Goal: Information Seeking & Learning: Learn about a topic

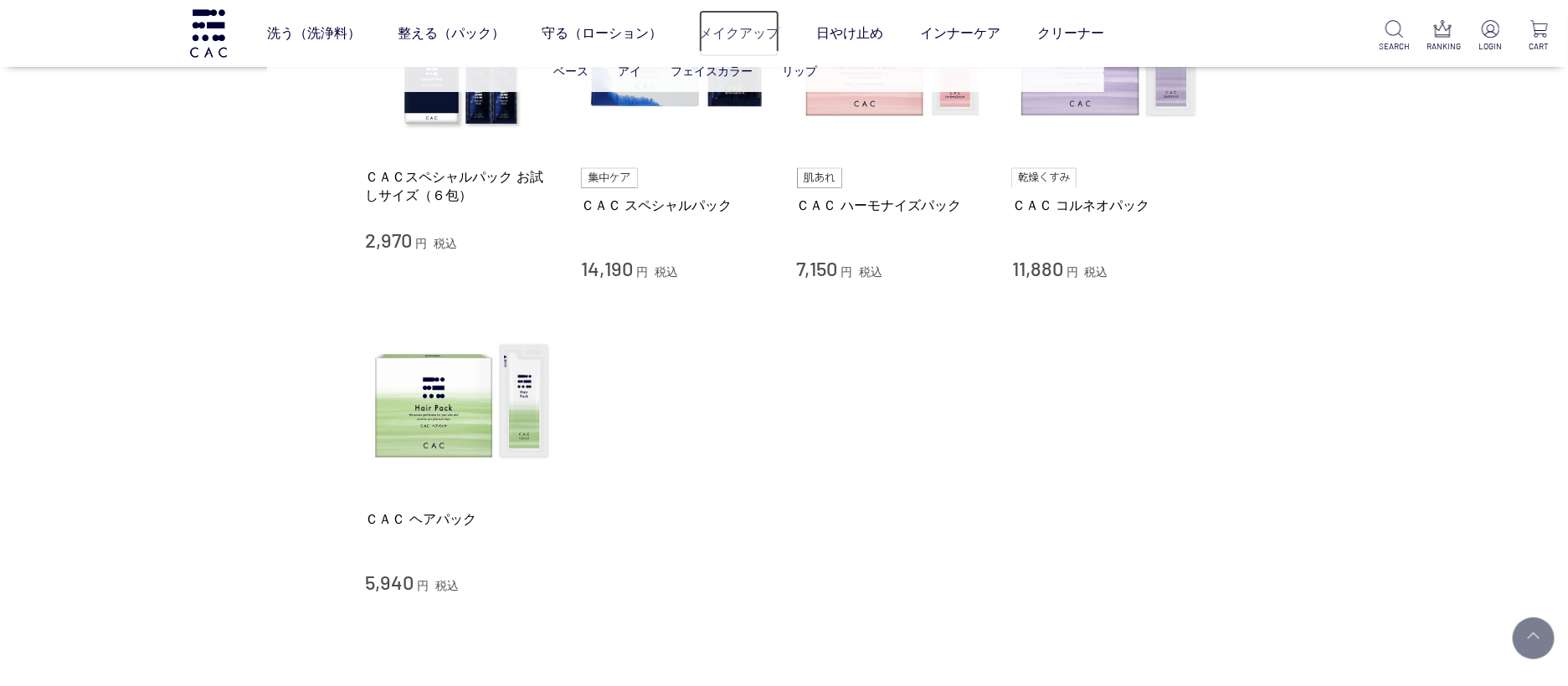
click at [717, 34] on link "メイクアップ" at bounding box center [739, 33] width 80 height 47
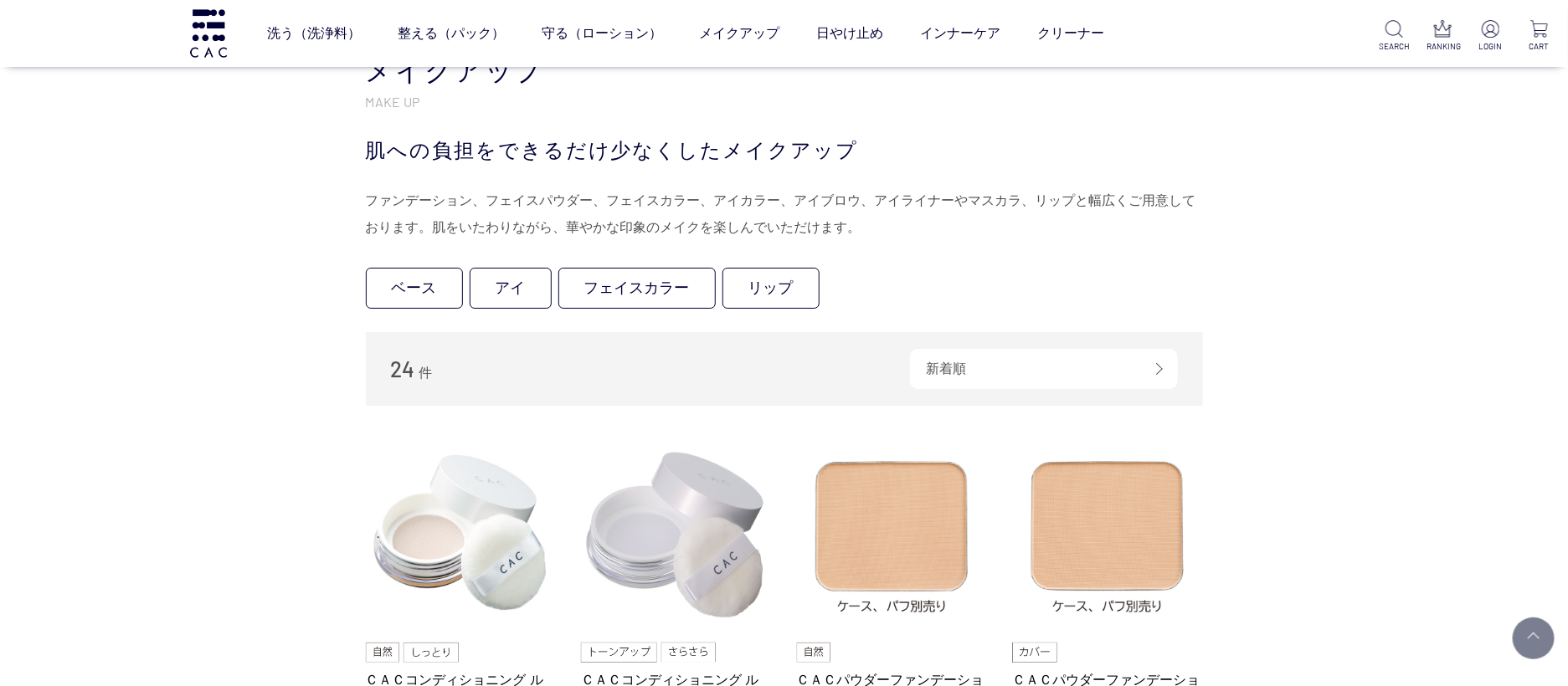
scroll to position [902, 0]
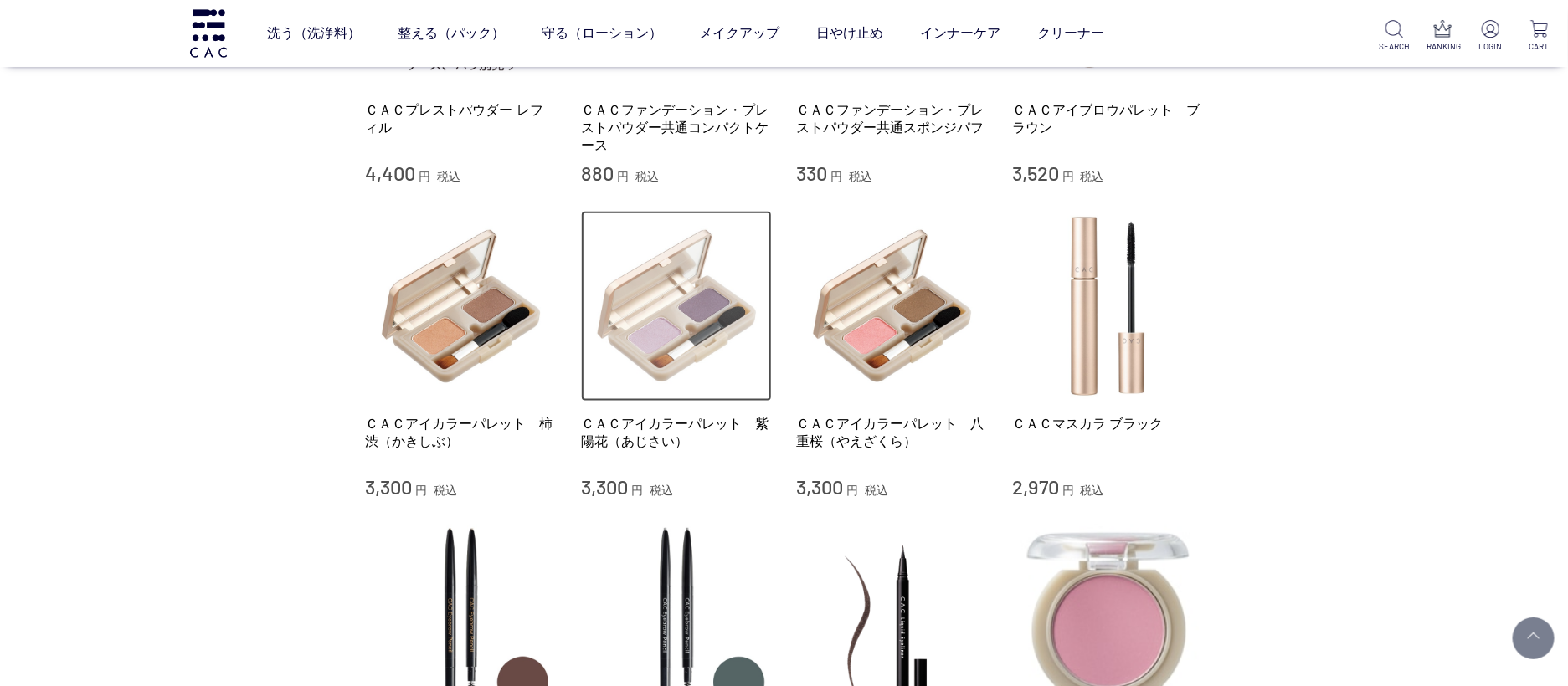
click at [674, 302] on img at bounding box center [676, 306] width 191 height 191
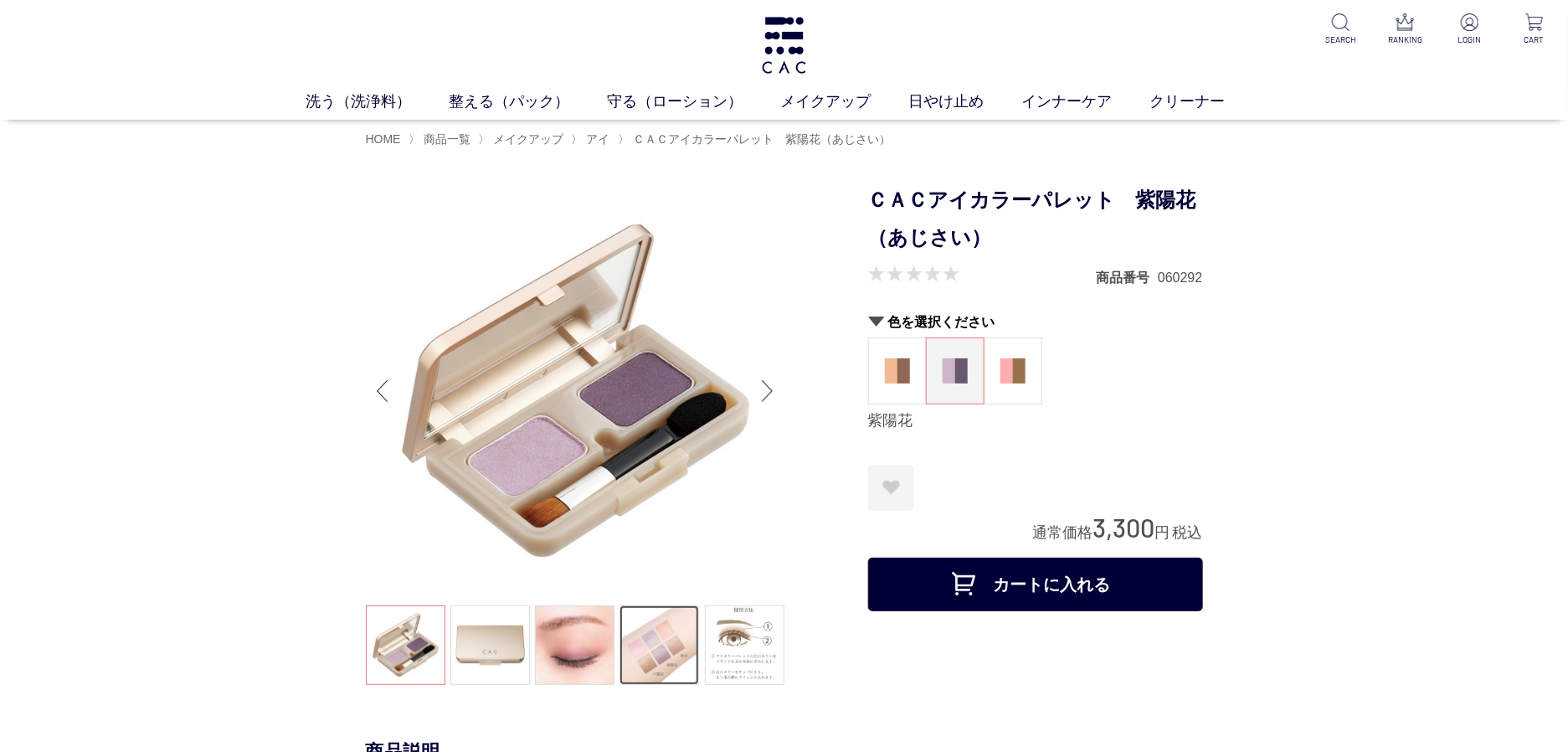
click at [671, 656] on link at bounding box center [659, 645] width 79 height 79
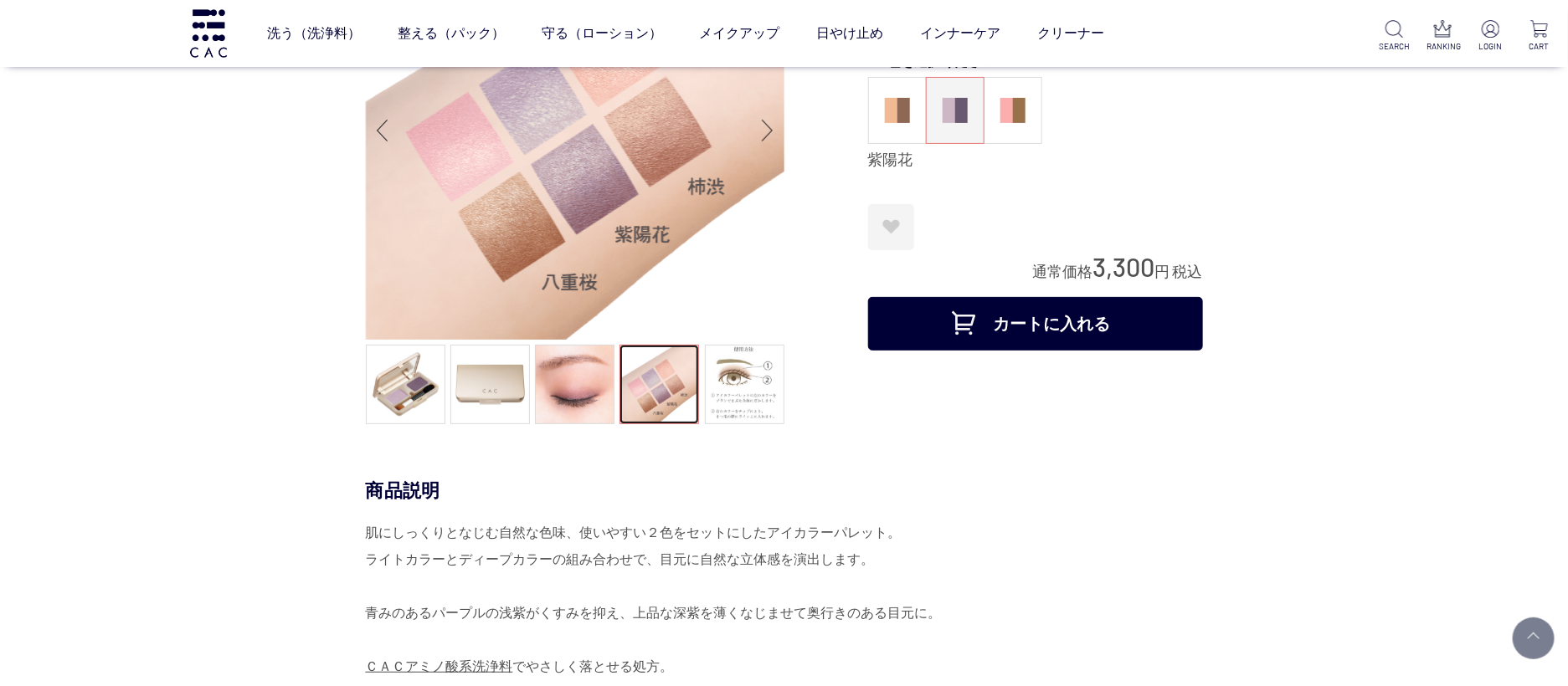
scroll to position [163, 0]
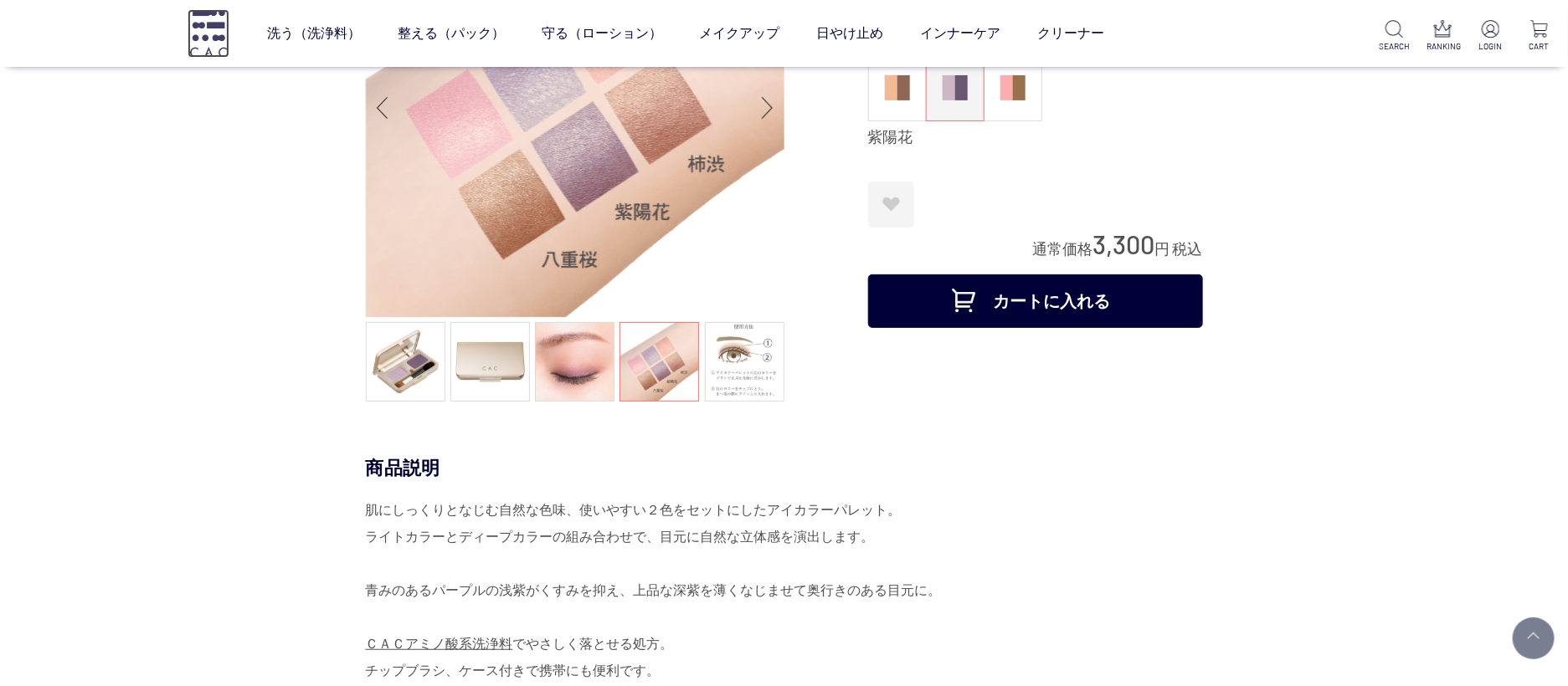
click at [223, 33] on img at bounding box center [208, 32] width 41 height 48
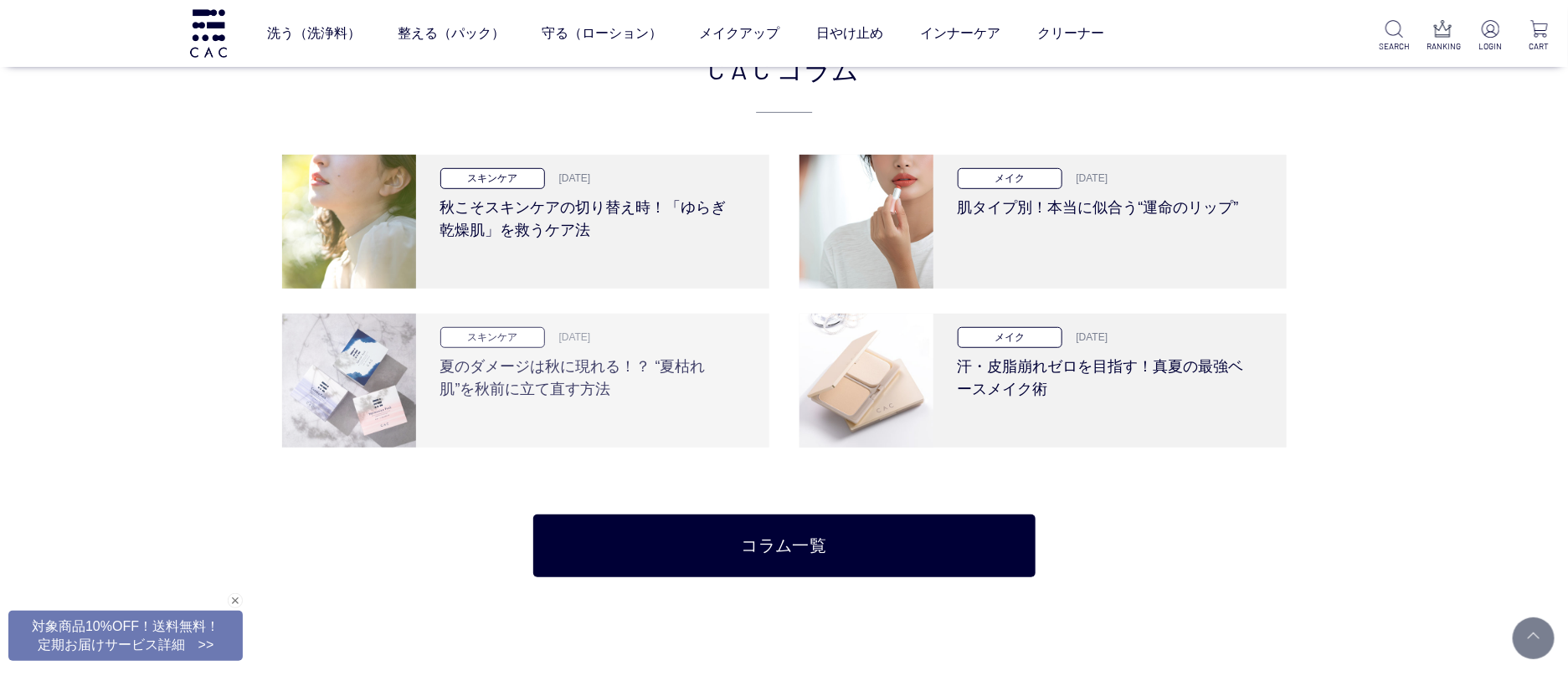
scroll to position [3607, 0]
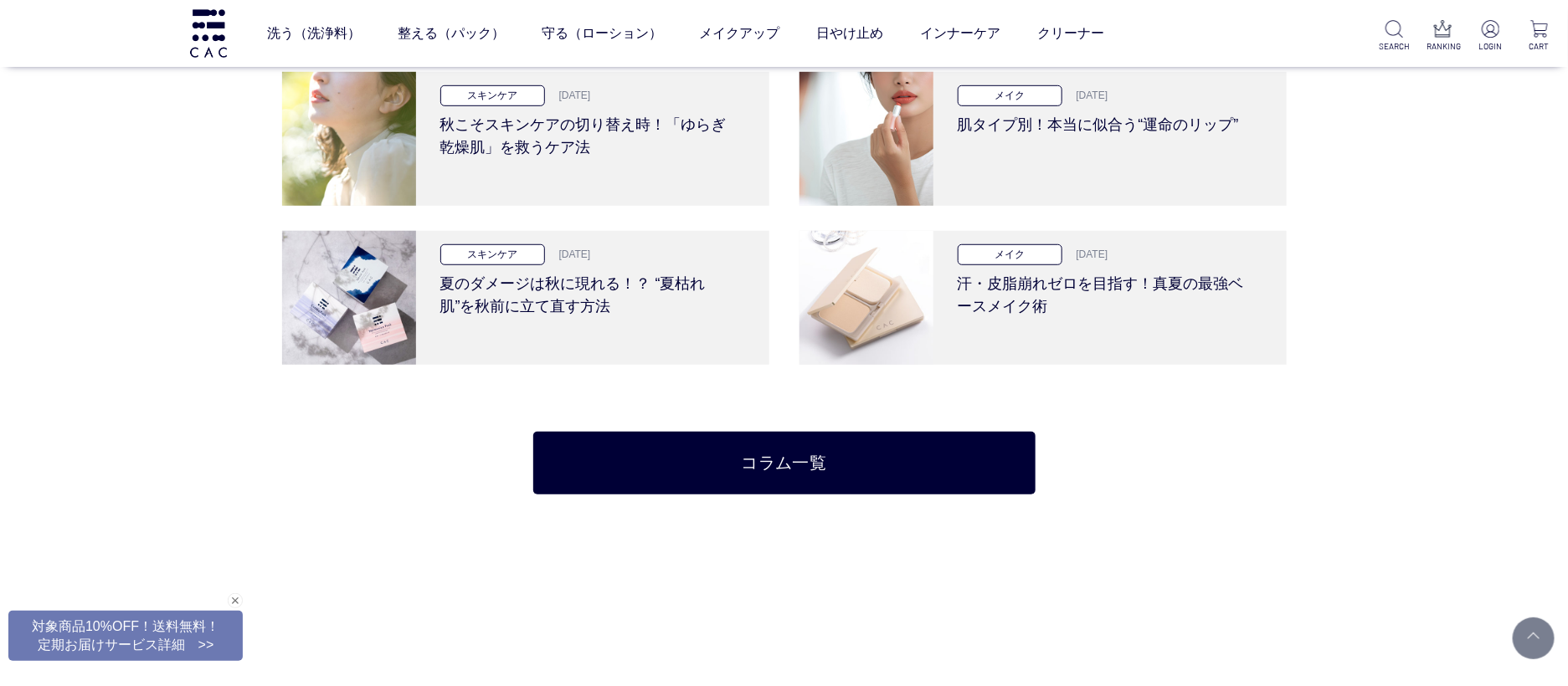
click at [639, 424] on div "コラム一覧" at bounding box center [784, 429] width 503 height 130
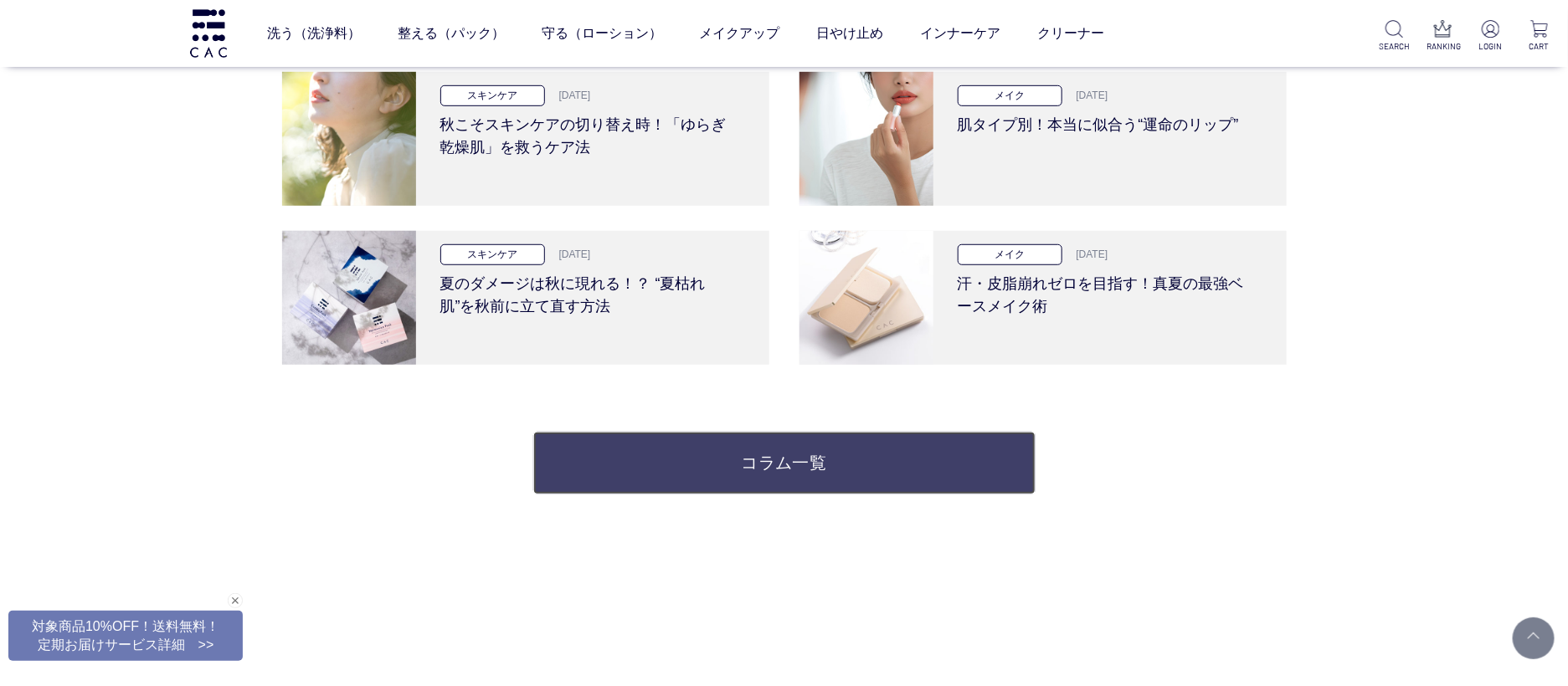
click at [639, 436] on link "コラム一覧" at bounding box center [784, 464] width 503 height 63
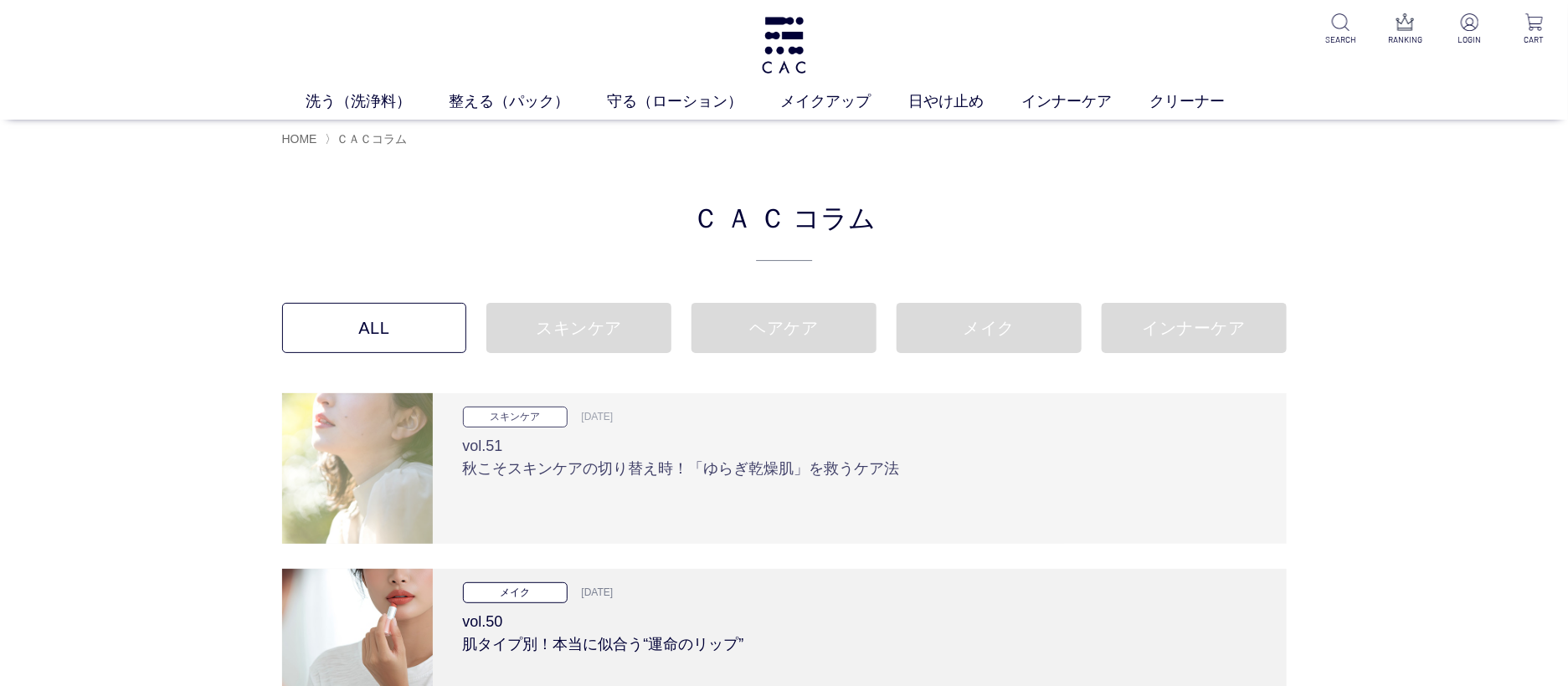
scroll to position [164, 0]
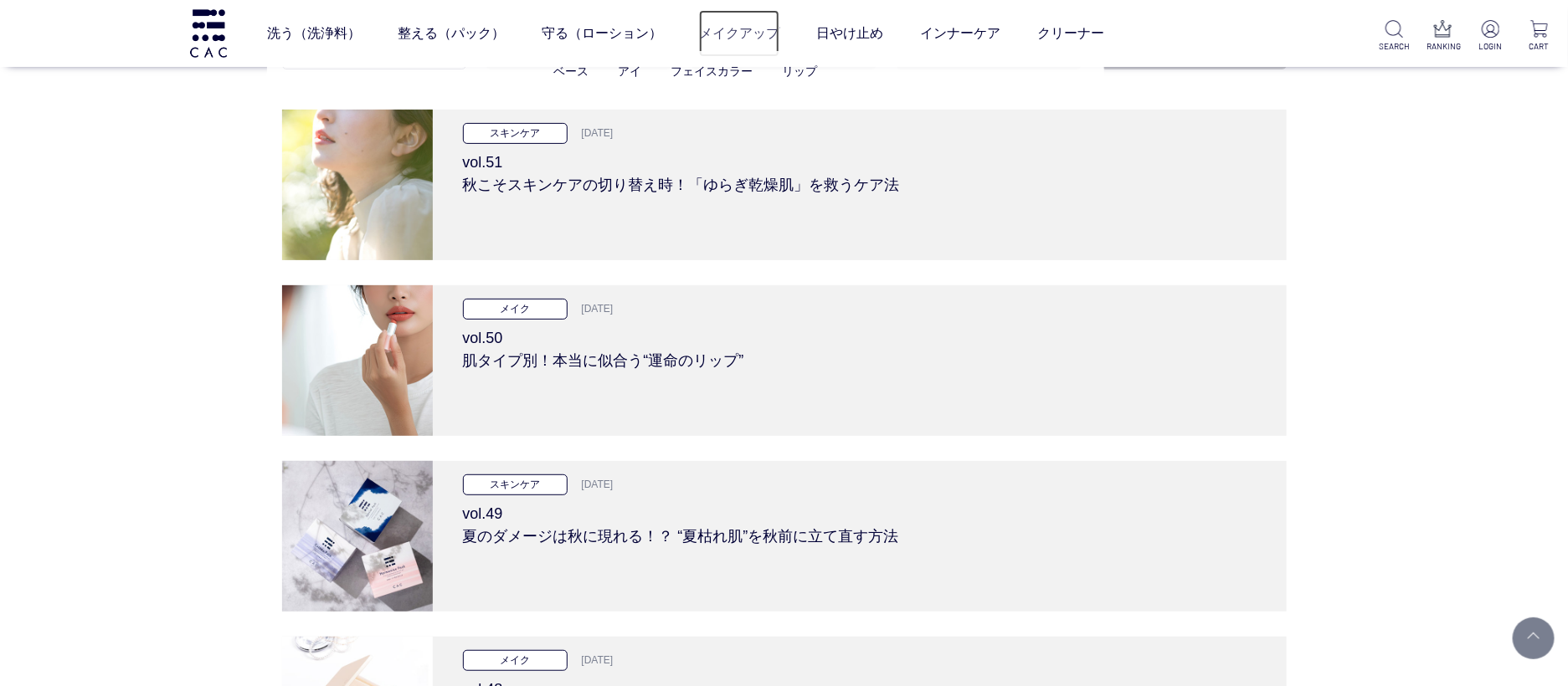
click at [756, 37] on link "メイクアップ" at bounding box center [739, 33] width 80 height 47
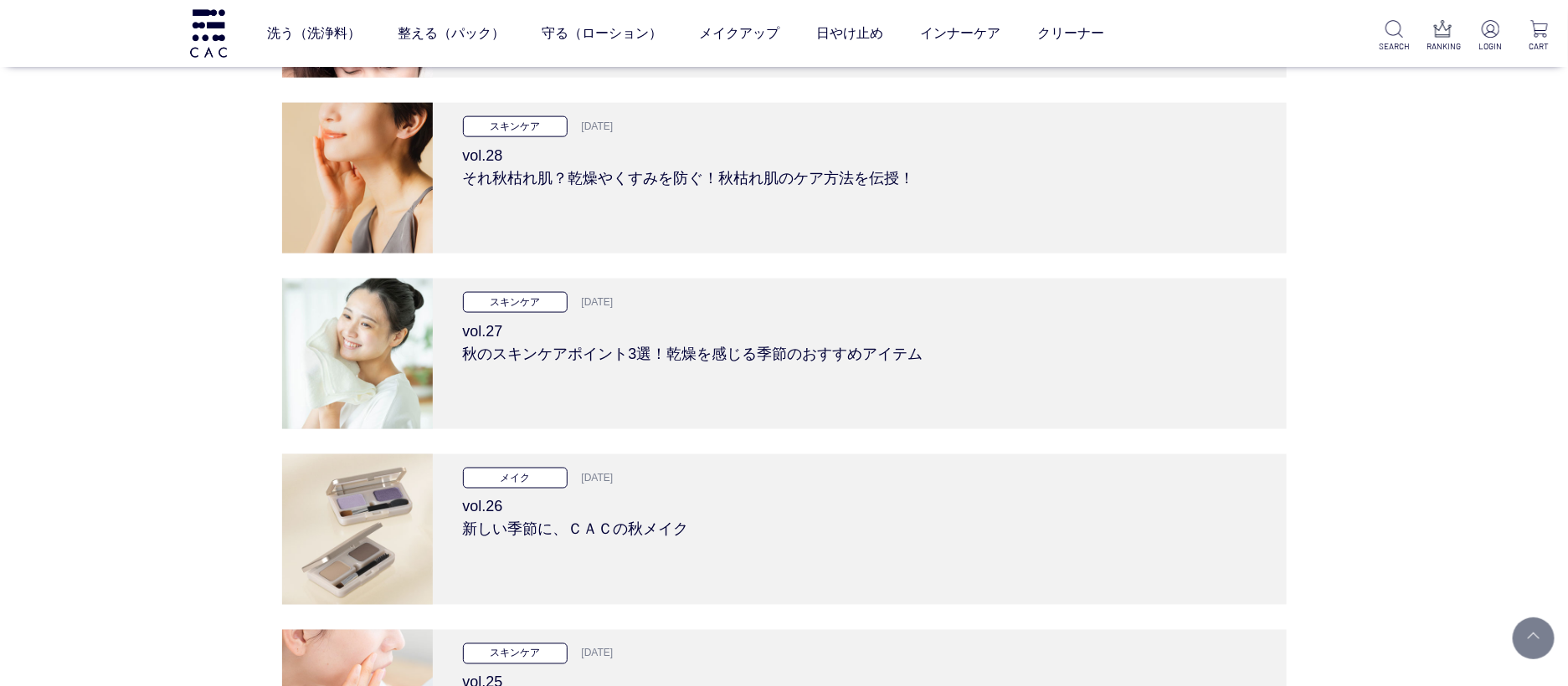
scroll to position [4233, 0]
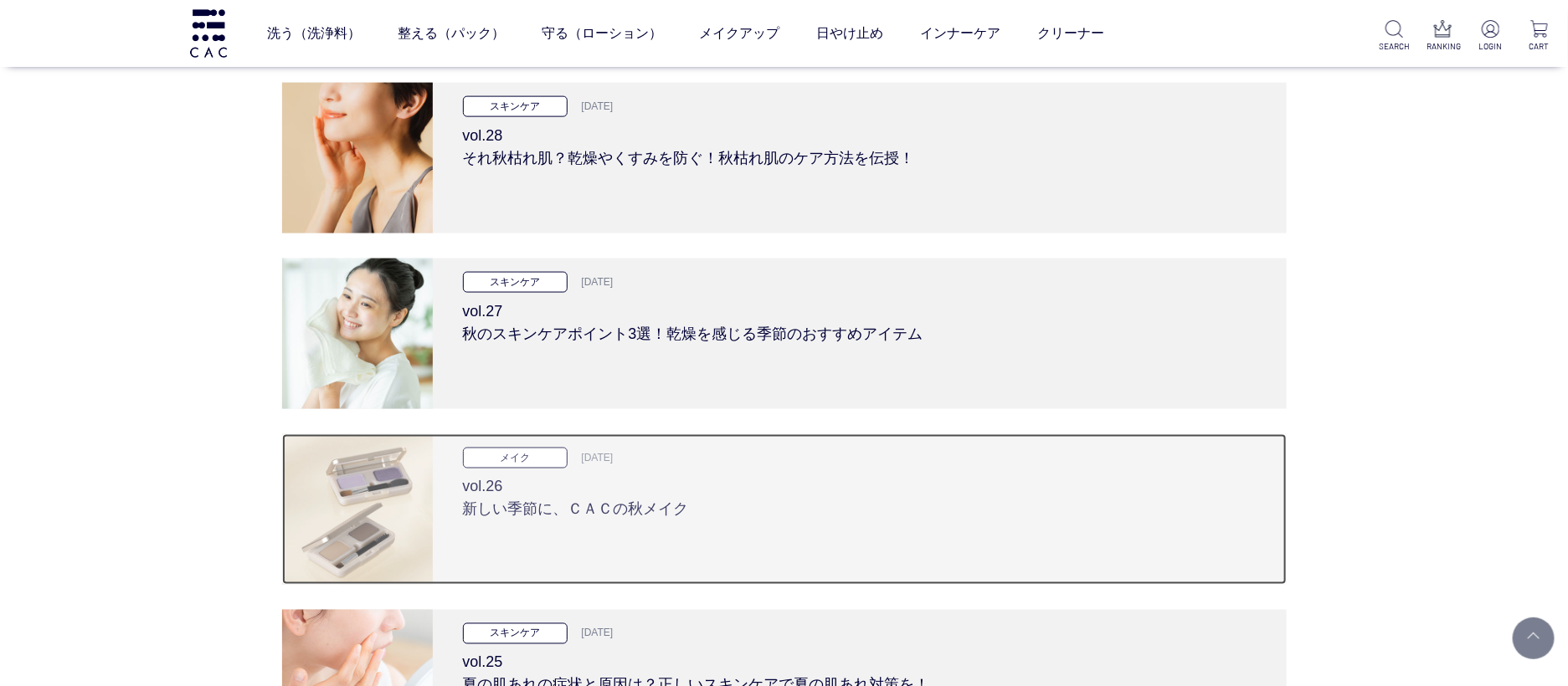
click at [805, 508] on h3 "vol.26 新しい季節に、ＣＡＣの秋メイク" at bounding box center [859, 495] width 793 height 53
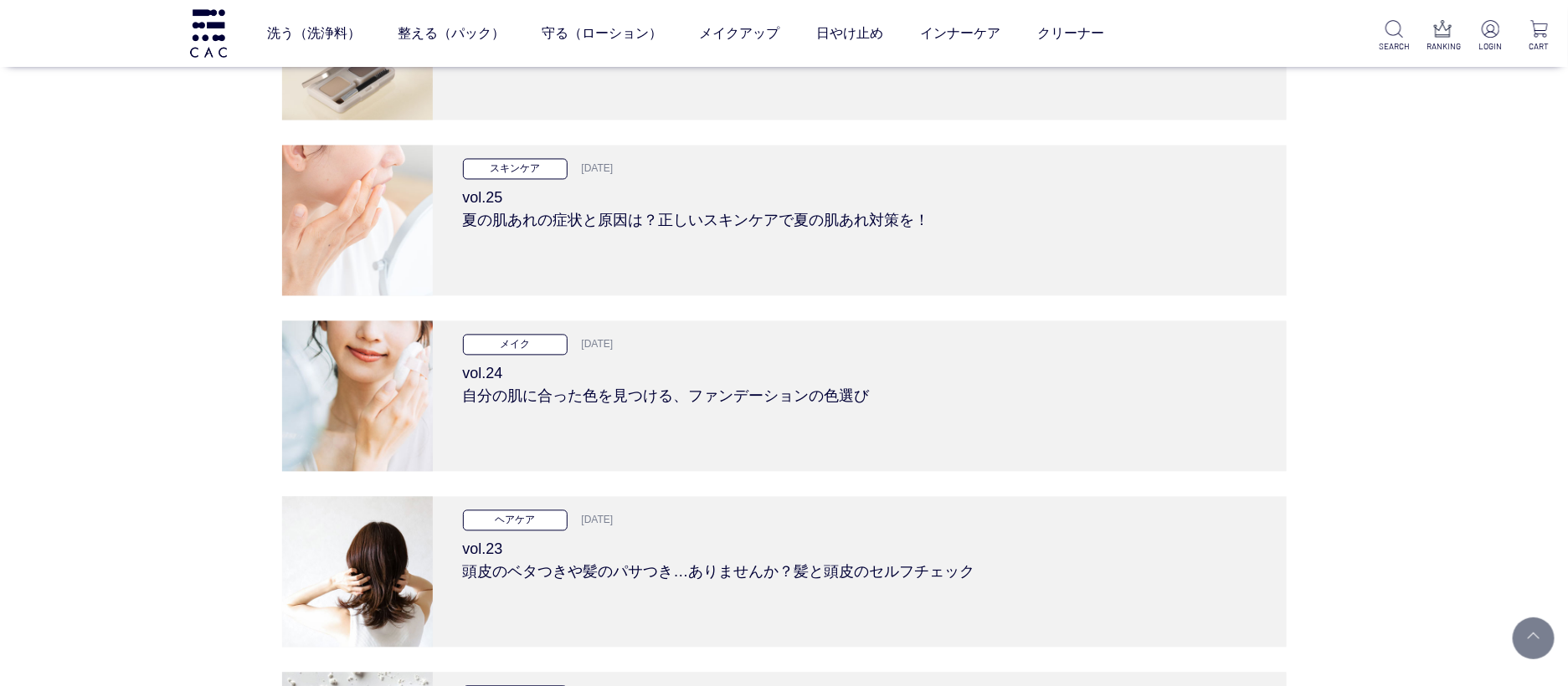
scroll to position [4518, 0]
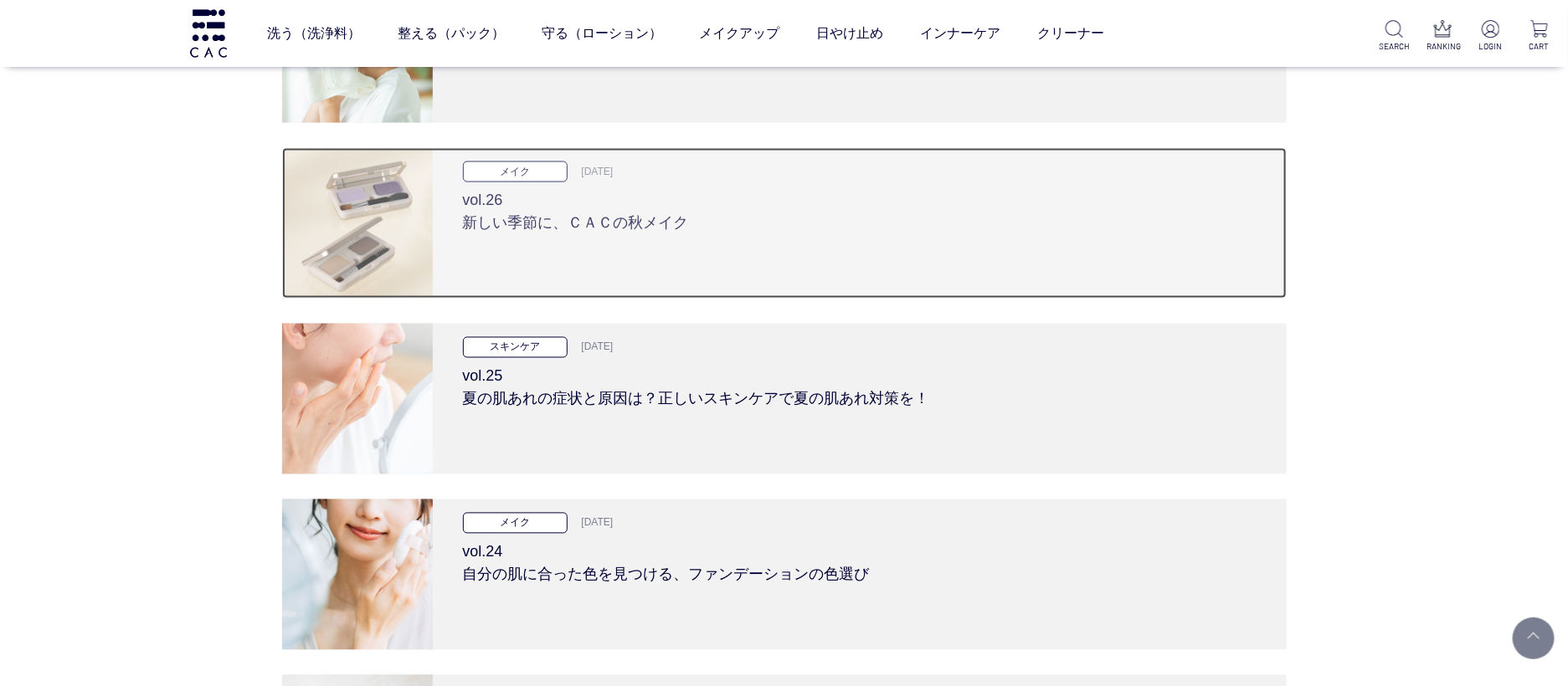
click at [522, 212] on h3 "vol.26 新しい季節に、ＣＡＣの秋メイク" at bounding box center [859, 209] width 793 height 53
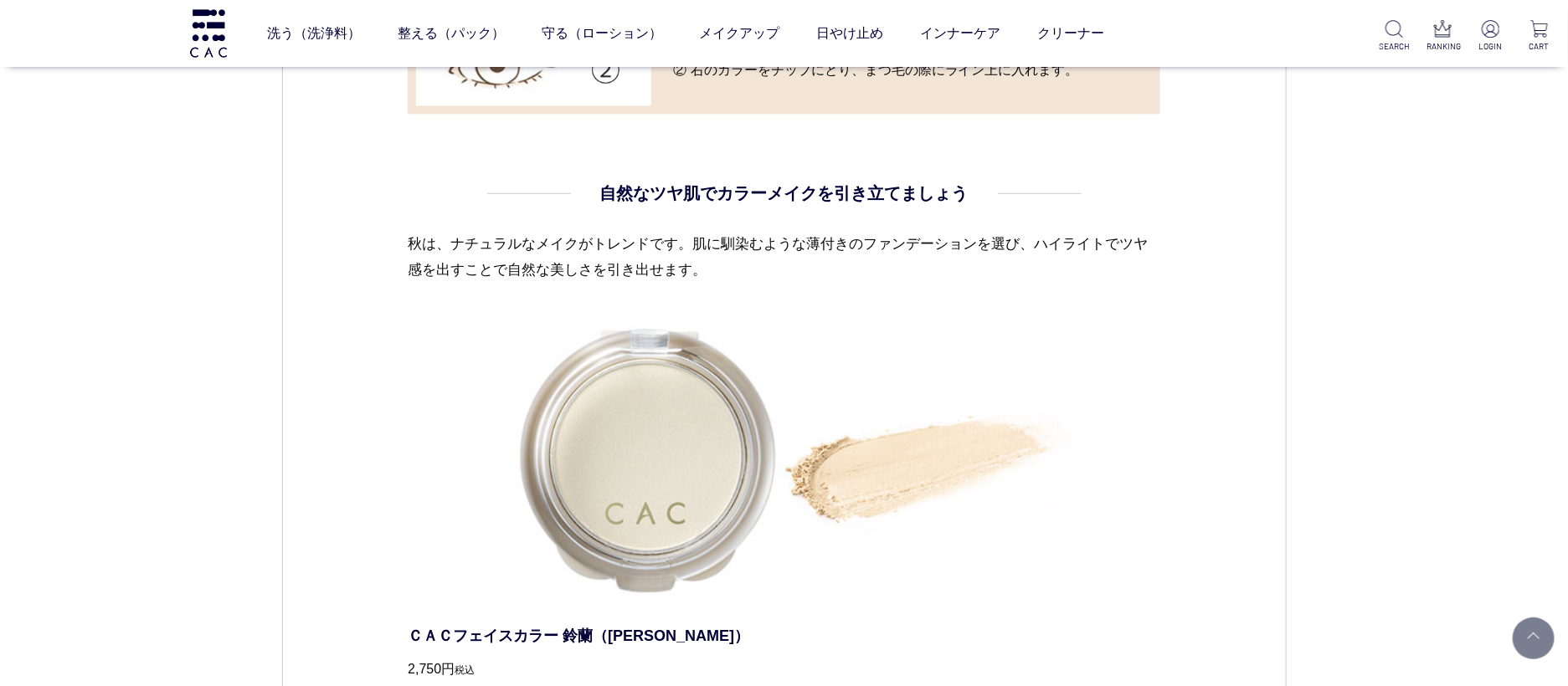
scroll to position [1747, 0]
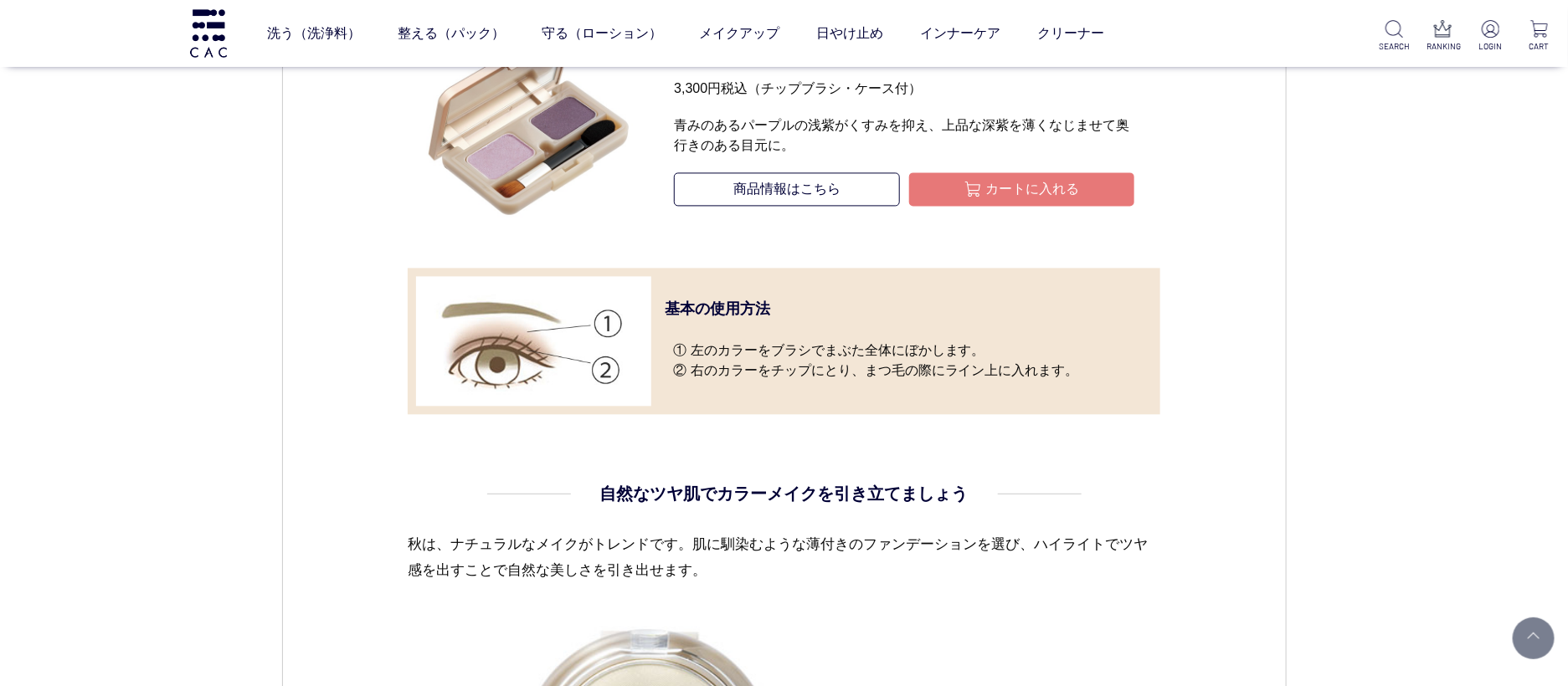
scroll to position [1760, 0]
